Goal: Information Seeking & Learning: Compare options

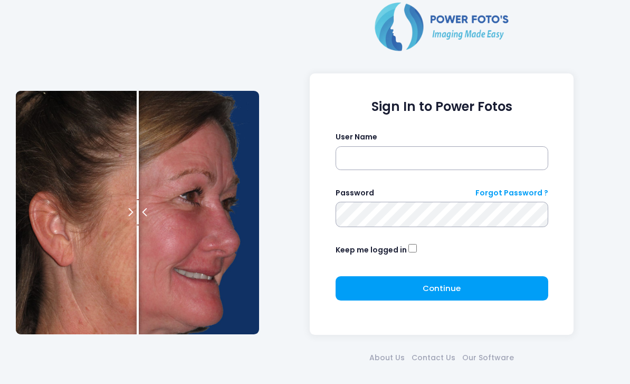
scroll to position [39, 0]
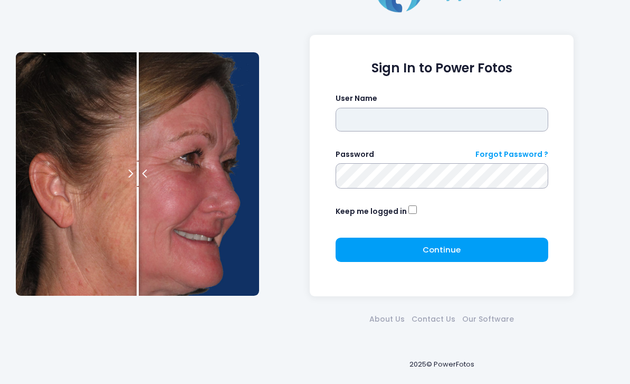
type input "*******"
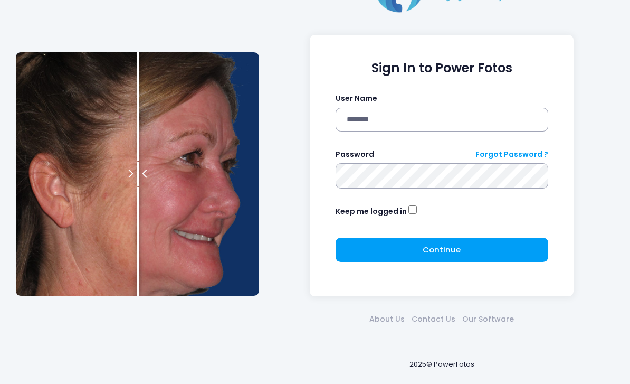
click button "submit" at bounding box center [0, 0] width 0 height 0
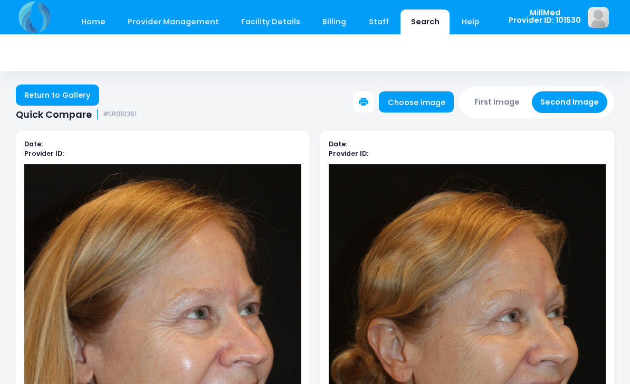
click at [408, 30] on link "Search" at bounding box center [425, 21] width 49 height 25
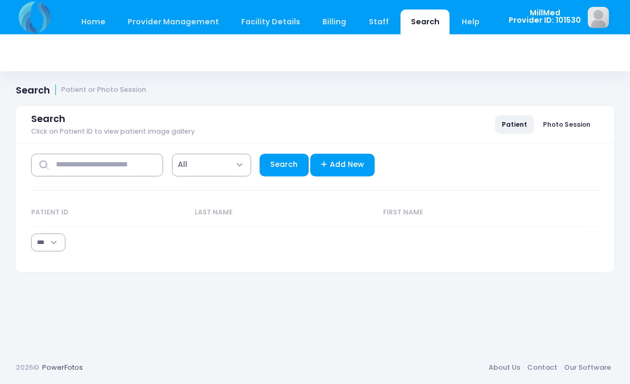
select select "***"
click at [117, 155] on input "text" at bounding box center [97, 165] width 132 height 23
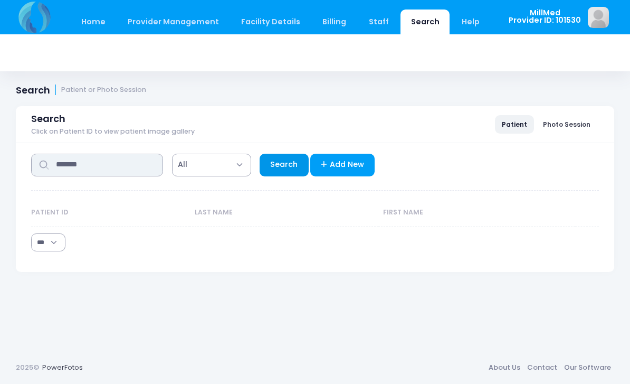
type input "*******"
click at [280, 164] on link "Search" at bounding box center [284, 165] width 49 height 23
select select "***"
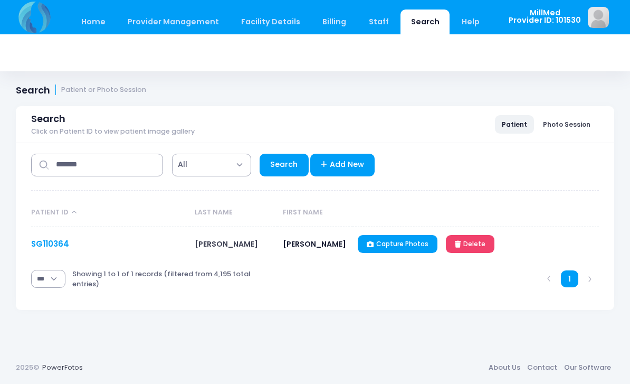
click at [56, 240] on link "SG110364" at bounding box center [50, 243] width 38 height 11
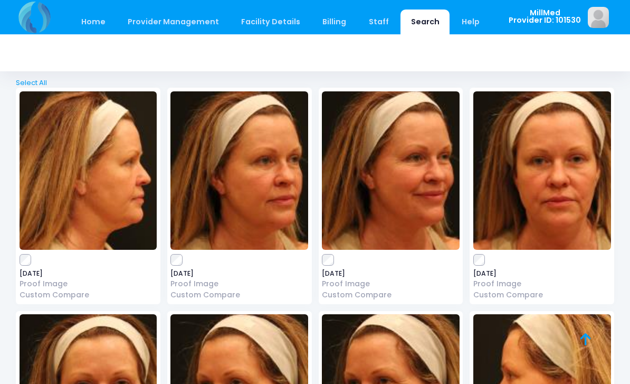
scroll to position [53, 0]
click at [577, 211] on img at bounding box center [542, 171] width 138 height 158
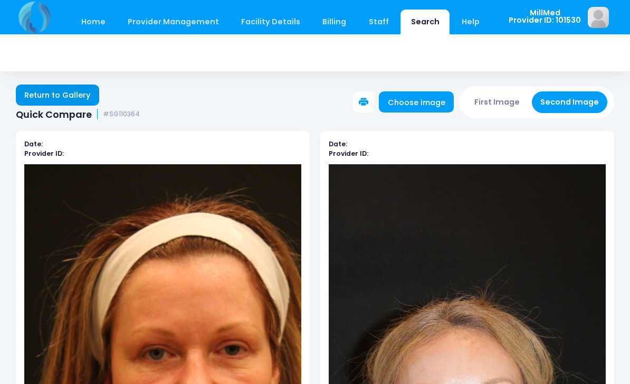
click at [75, 104] on link "Return to Gallery" at bounding box center [57, 94] width 83 height 21
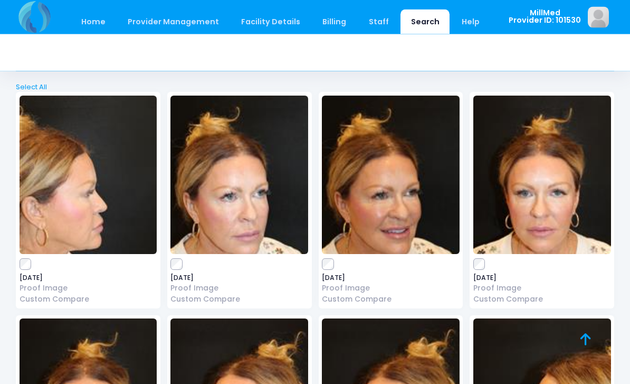
scroll to position [2872, 0]
click at [587, 259] on label at bounding box center [542, 264] width 138 height 11
click at [585, 274] on span "[DATE]" at bounding box center [542, 277] width 138 height 6
click at [566, 202] on img at bounding box center [542, 175] width 138 height 158
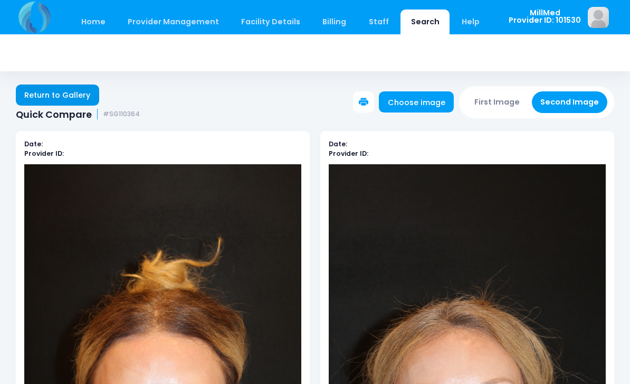
click at [57, 97] on link "Return to Gallery" at bounding box center [57, 94] width 83 height 21
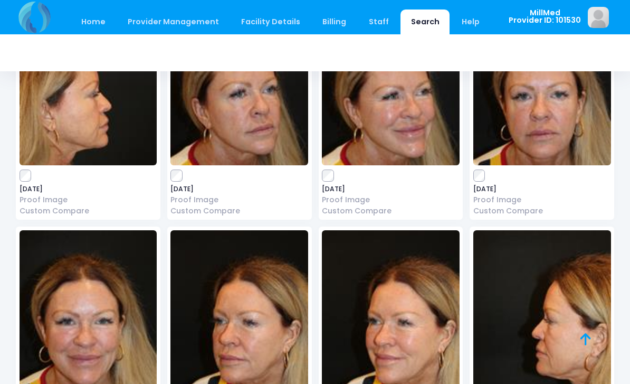
scroll to position [2489, 0]
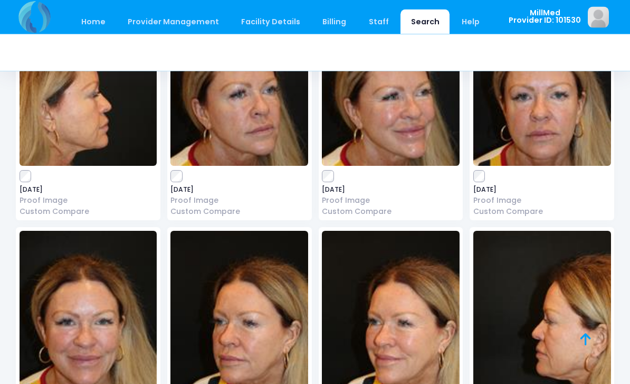
click at [215, 119] on img at bounding box center [239, 87] width 138 height 158
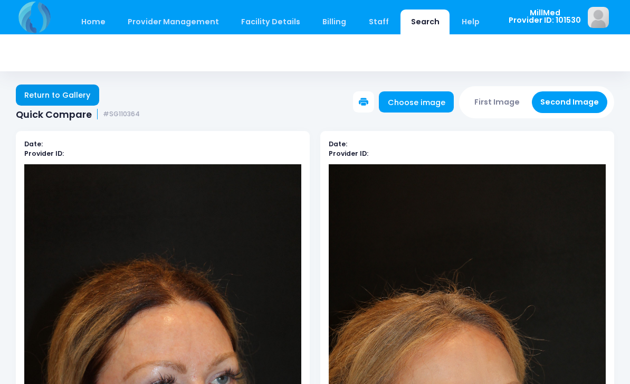
click at [50, 94] on link "Return to Gallery" at bounding box center [57, 94] width 83 height 21
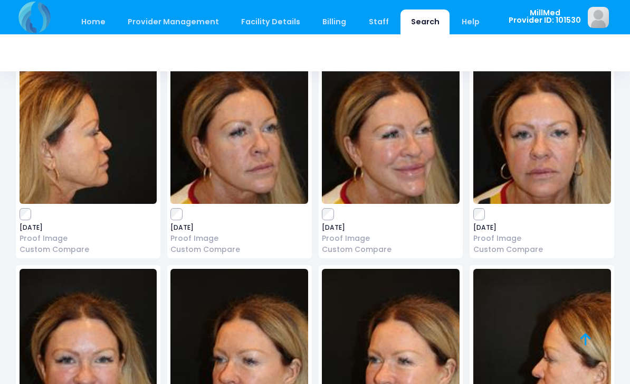
scroll to position [2454, 0]
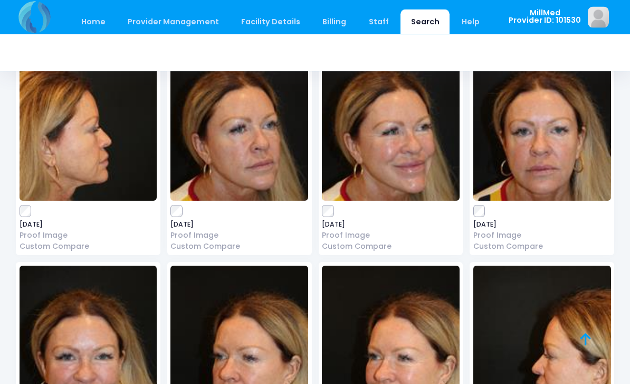
click at [518, 164] on img at bounding box center [542, 122] width 138 height 158
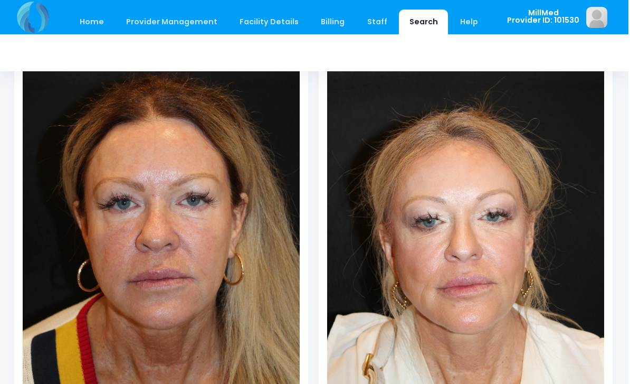
scroll to position [246, 0]
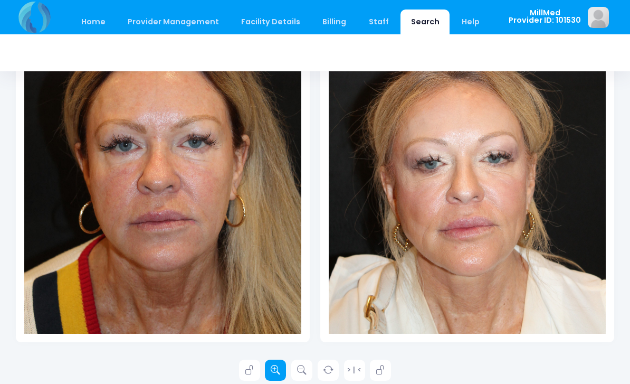
click at [277, 367] on icon at bounding box center [275, 369] width 9 height 9
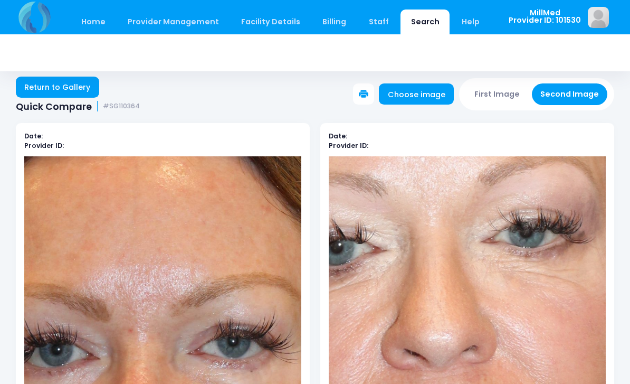
scroll to position [8, 0]
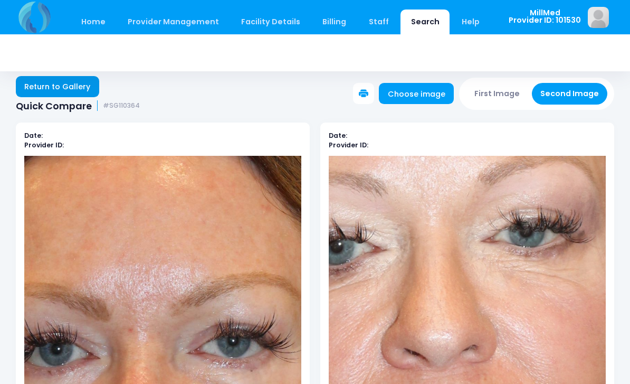
click at [43, 83] on link "Return to Gallery" at bounding box center [57, 86] width 83 height 21
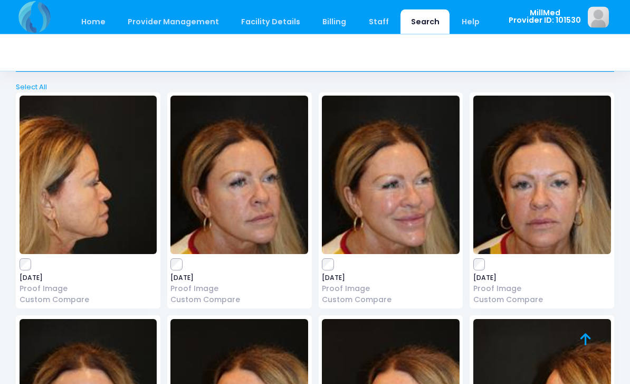
scroll to position [2401, 0]
click at [236, 184] on img at bounding box center [239, 175] width 138 height 158
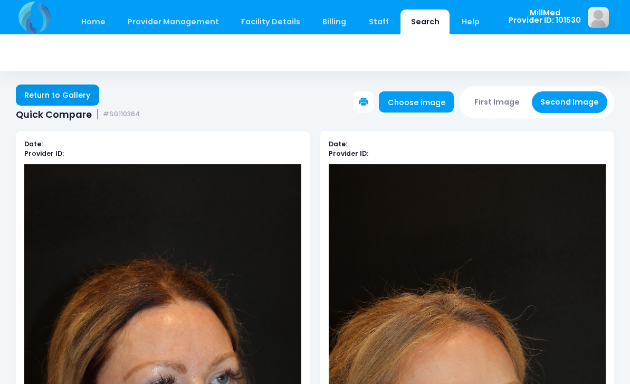
click at [53, 96] on link "Return to Gallery" at bounding box center [57, 94] width 83 height 21
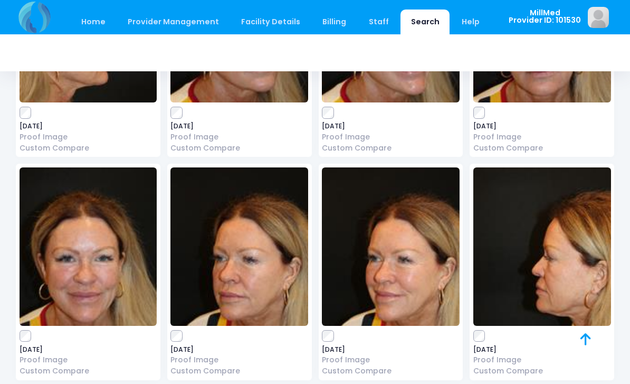
scroll to position [2552, 0]
click at [254, 258] on img at bounding box center [239, 247] width 138 height 158
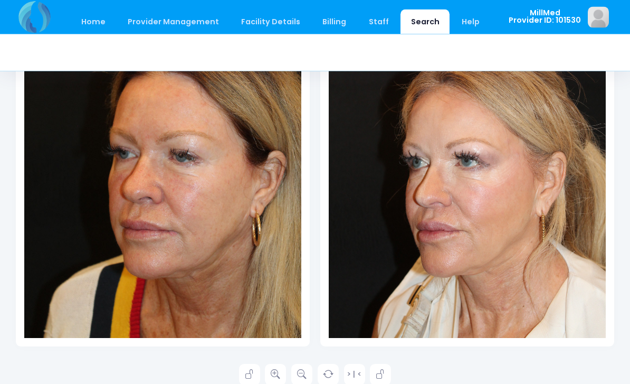
scroll to position [246, 0]
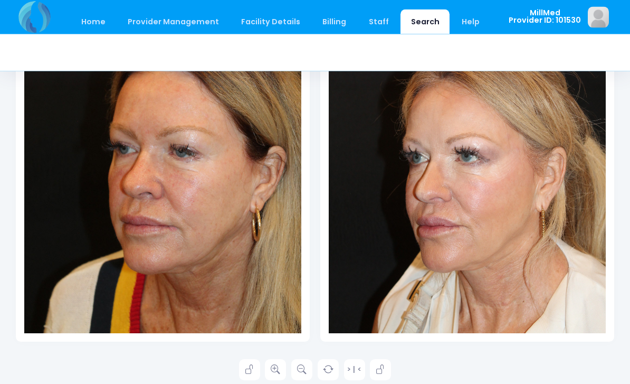
click at [457, 221] on img at bounding box center [467, 126] width 277 height 416
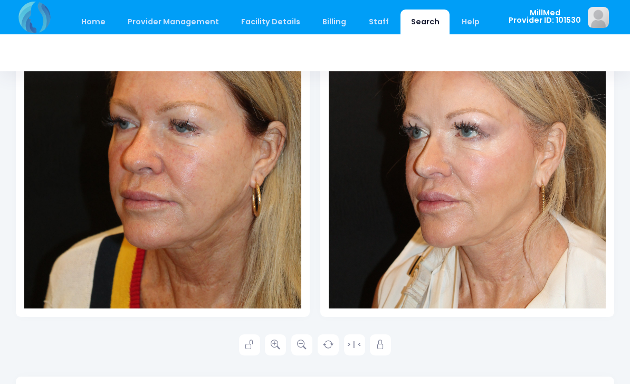
scroll to position [272, 0]
